Goal: Task Accomplishment & Management: Use online tool/utility

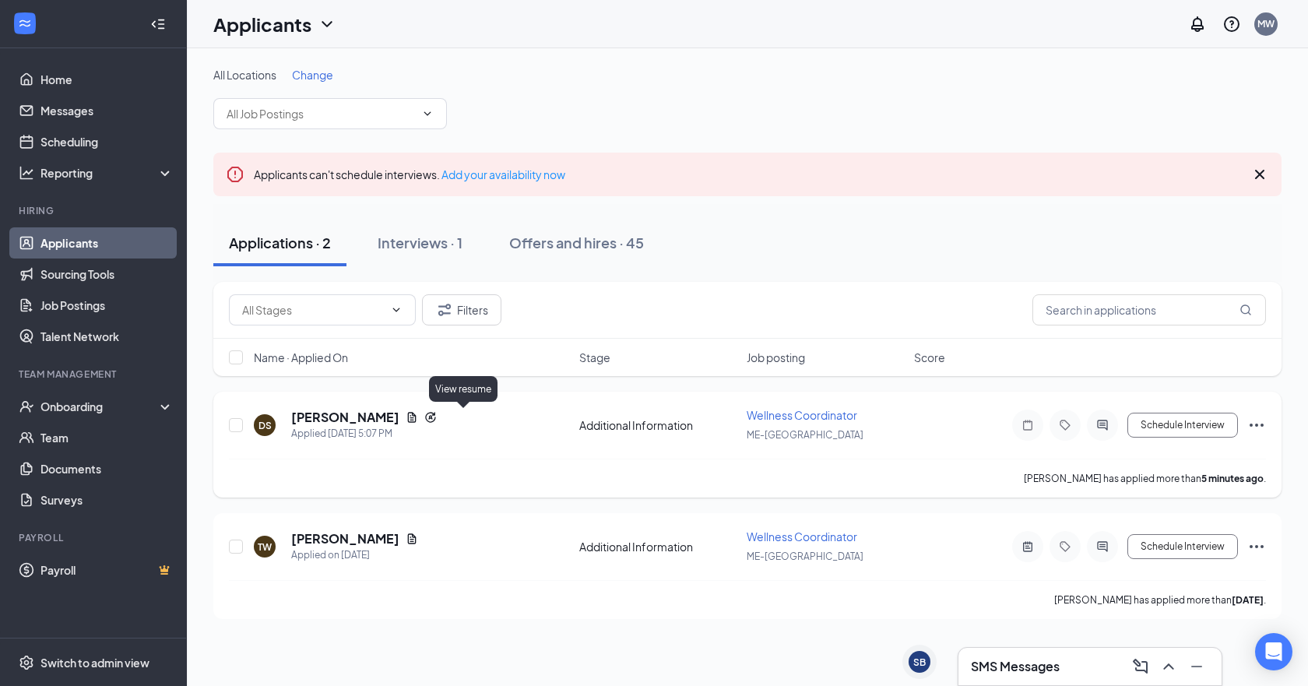
click at [416, 418] on icon "Document" at bounding box center [412, 417] width 9 height 10
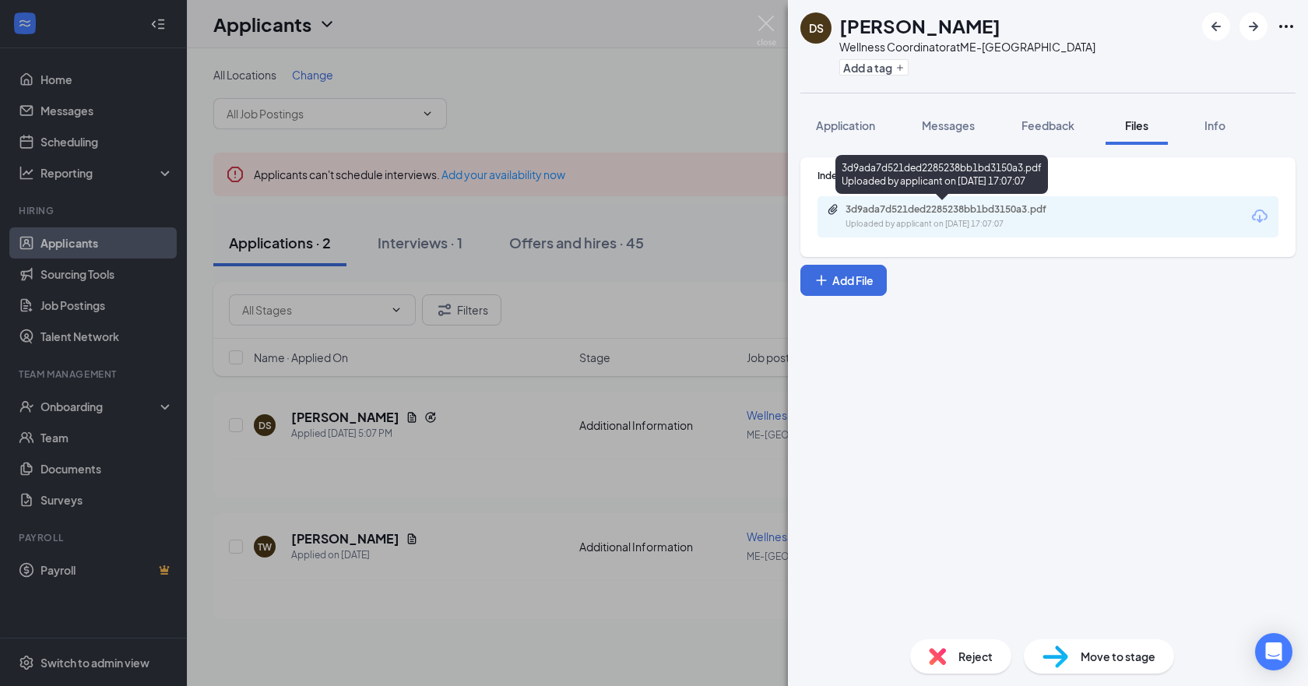
click at [891, 210] on div "3d9ada7d521ded2285238bb1bd3150a3.pdf" at bounding box center [954, 209] width 218 height 12
click at [967, 648] on span "Reject" at bounding box center [975, 656] width 34 height 17
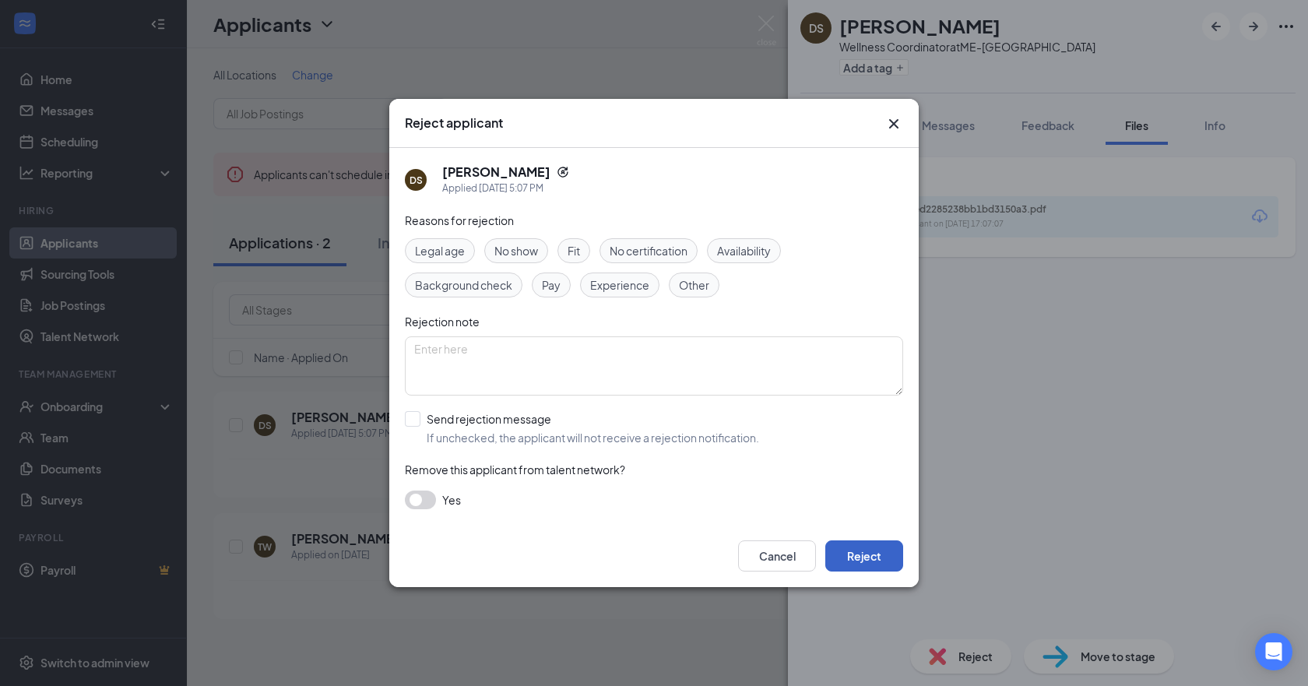
click at [853, 554] on button "Reject" at bounding box center [864, 555] width 78 height 31
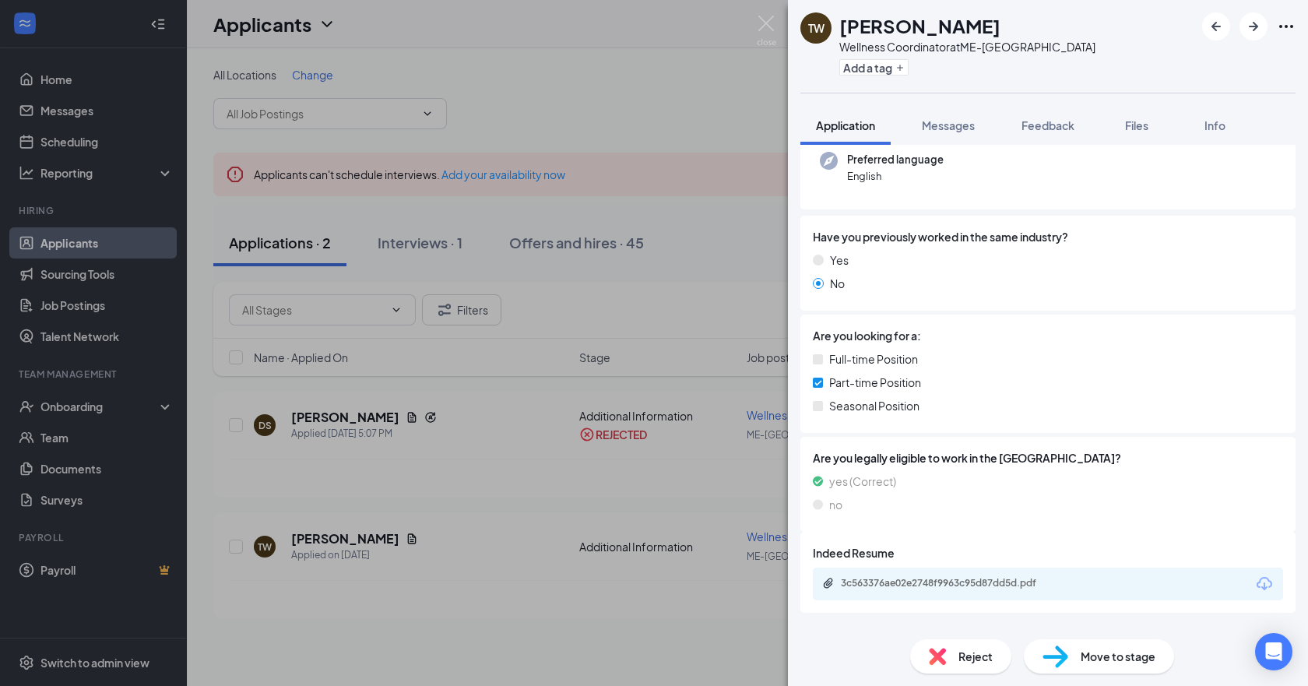
scroll to position [181, 0]
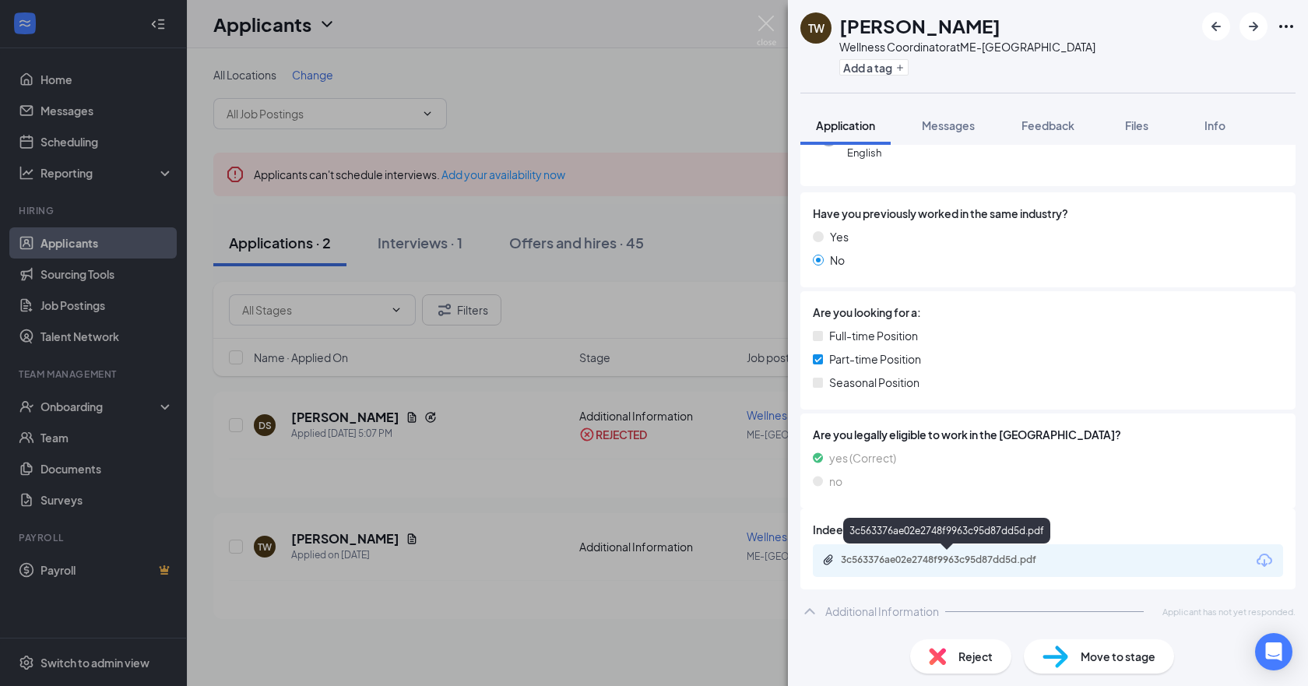
click at [928, 566] on div "3c563376ae02e2748f9963c95d87dd5d.pdf" at bounding box center [948, 560] width 252 height 15
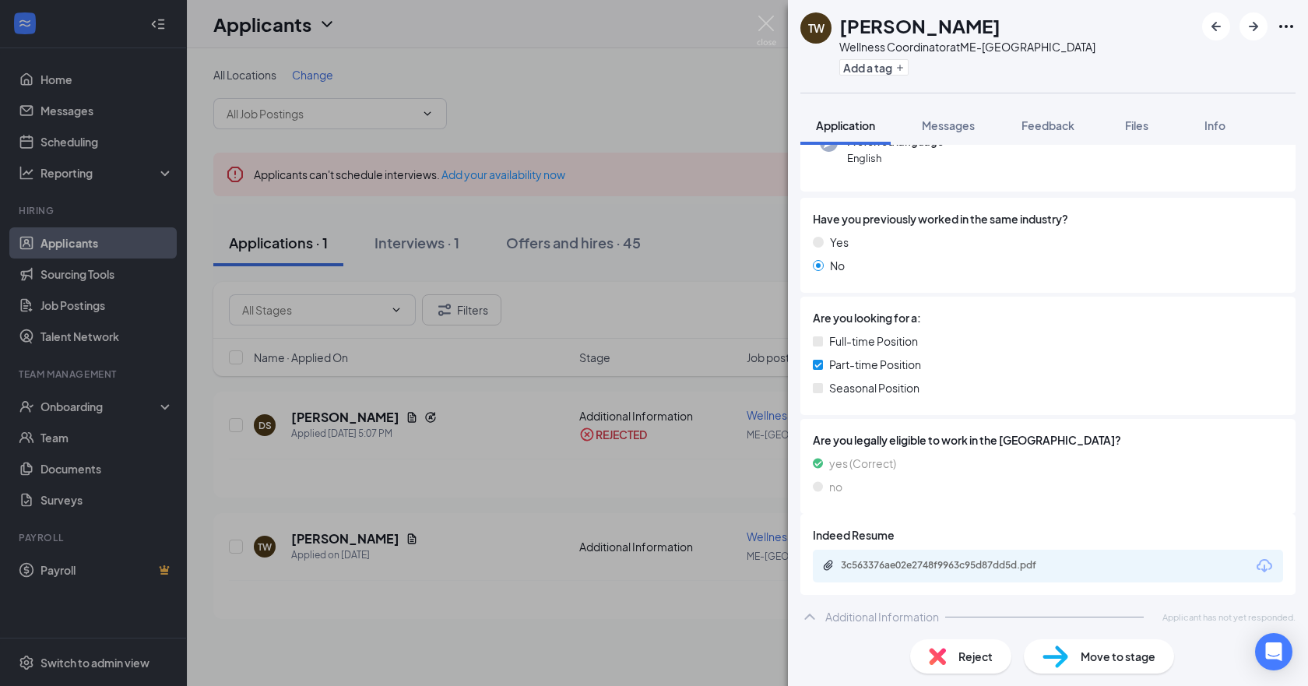
click at [630, 107] on div "TW [PERSON_NAME] Wellness Coordinator at [GEOGRAPHIC_DATA] Add a tag Applicatio…" at bounding box center [654, 343] width 1308 height 686
